Goal: Information Seeking & Learning: Learn about a topic

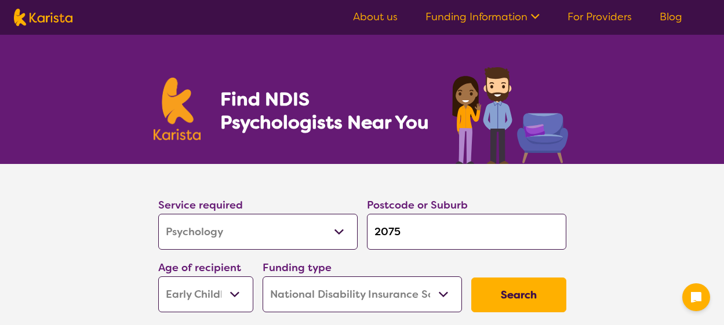
select select "Psychology"
select select "EC"
select select "NDIS"
select select "Psychology"
select select "EC"
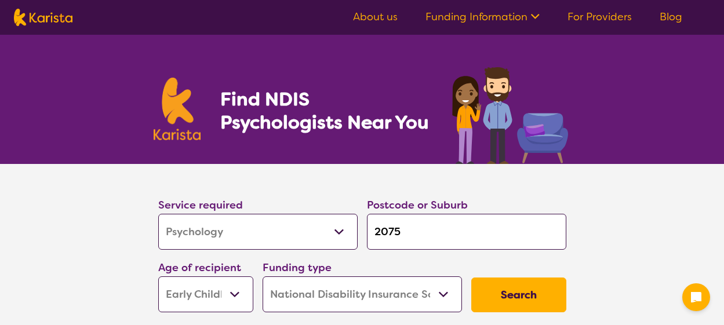
select select "NDIS"
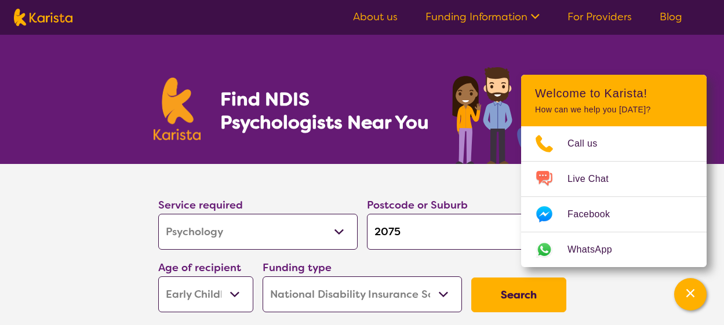
select select "Psychology"
select select "EC"
select select "NDIS"
select select "Psychology"
select select "EC"
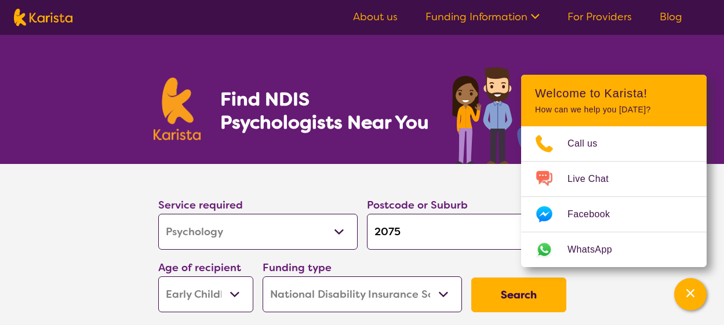
select select "NDIS"
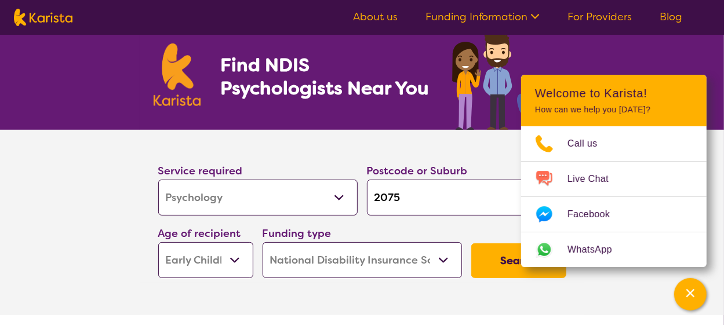
scroll to position [35, 0]
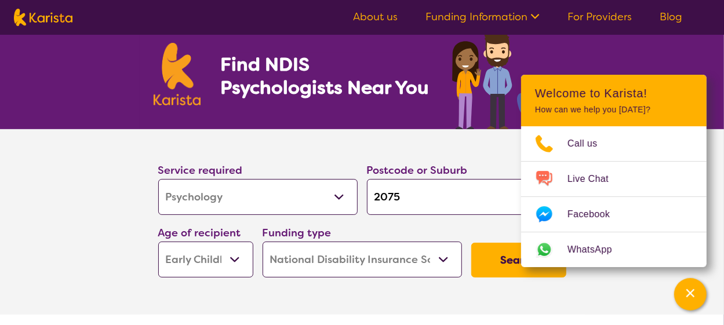
click at [369, 20] on link "About us" at bounding box center [375, 17] width 45 height 14
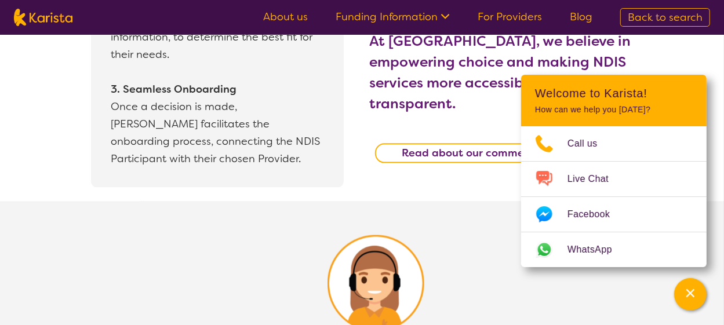
scroll to position [1256, 0]
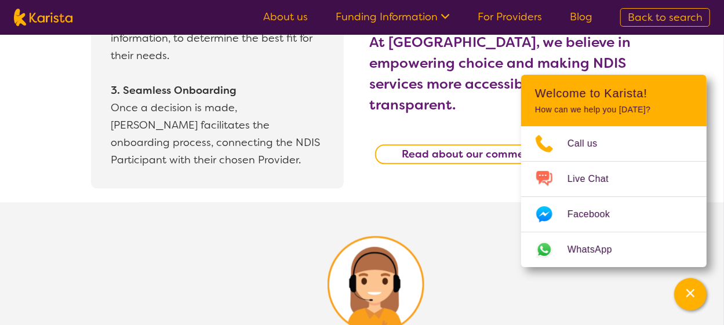
click at [514, 21] on link "For Providers" at bounding box center [509, 17] width 64 height 14
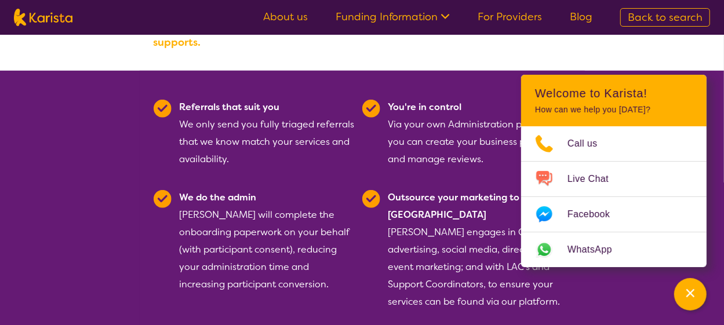
scroll to position [260, 0]
